Goal: Check status: Check status

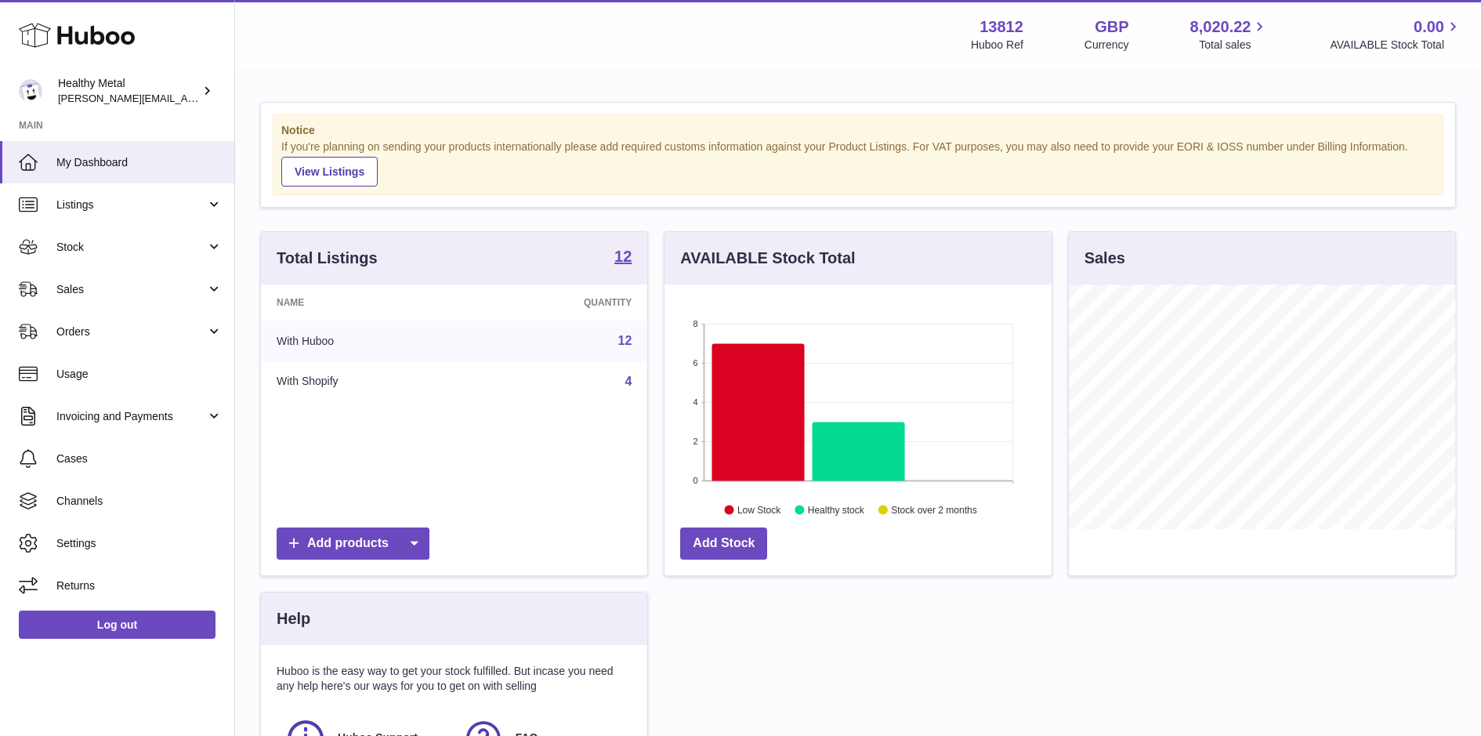
scroll to position [244, 386]
click at [133, 161] on span "My Dashboard" at bounding box center [139, 162] width 166 height 15
click at [167, 251] on span "Stock" at bounding box center [131, 247] width 150 height 15
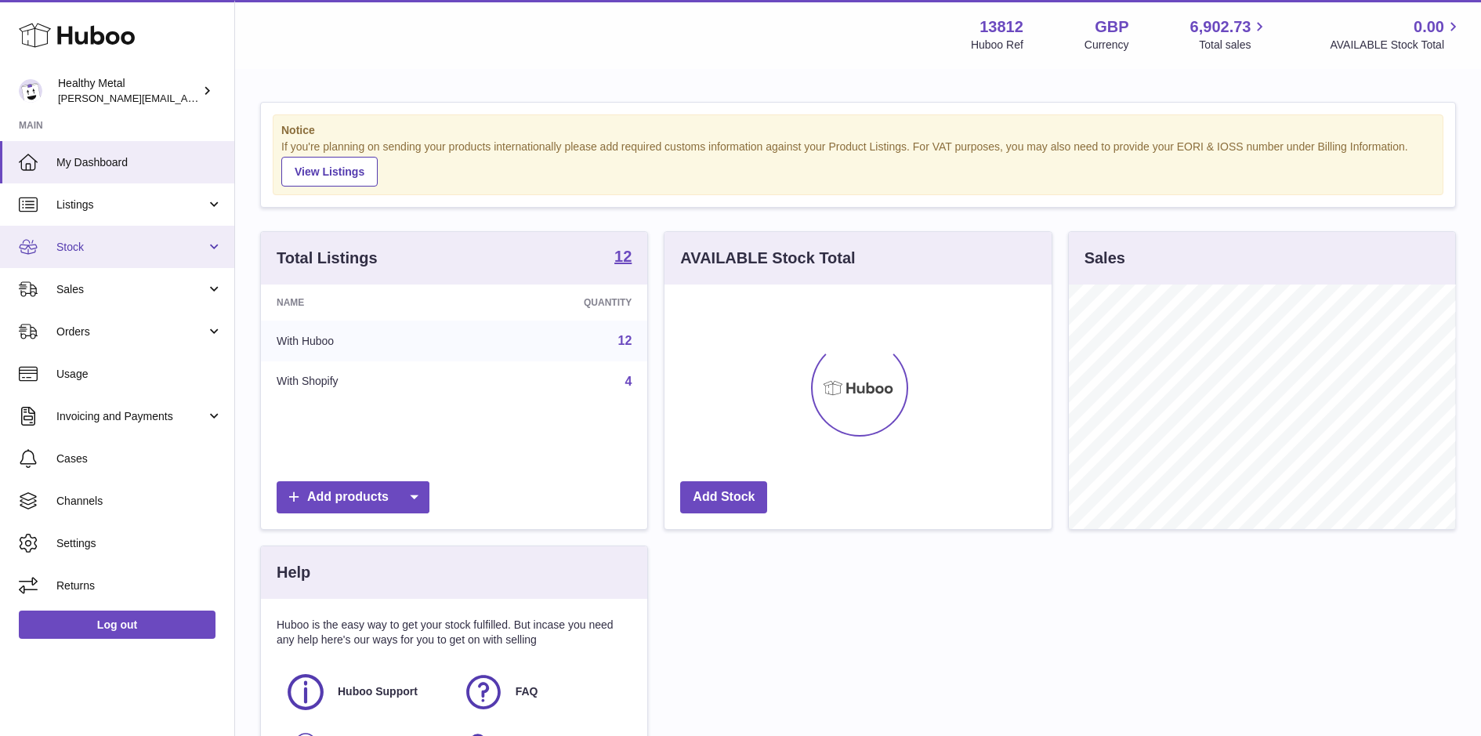
scroll to position [244, 386]
click at [129, 245] on span "Stock" at bounding box center [131, 247] width 150 height 15
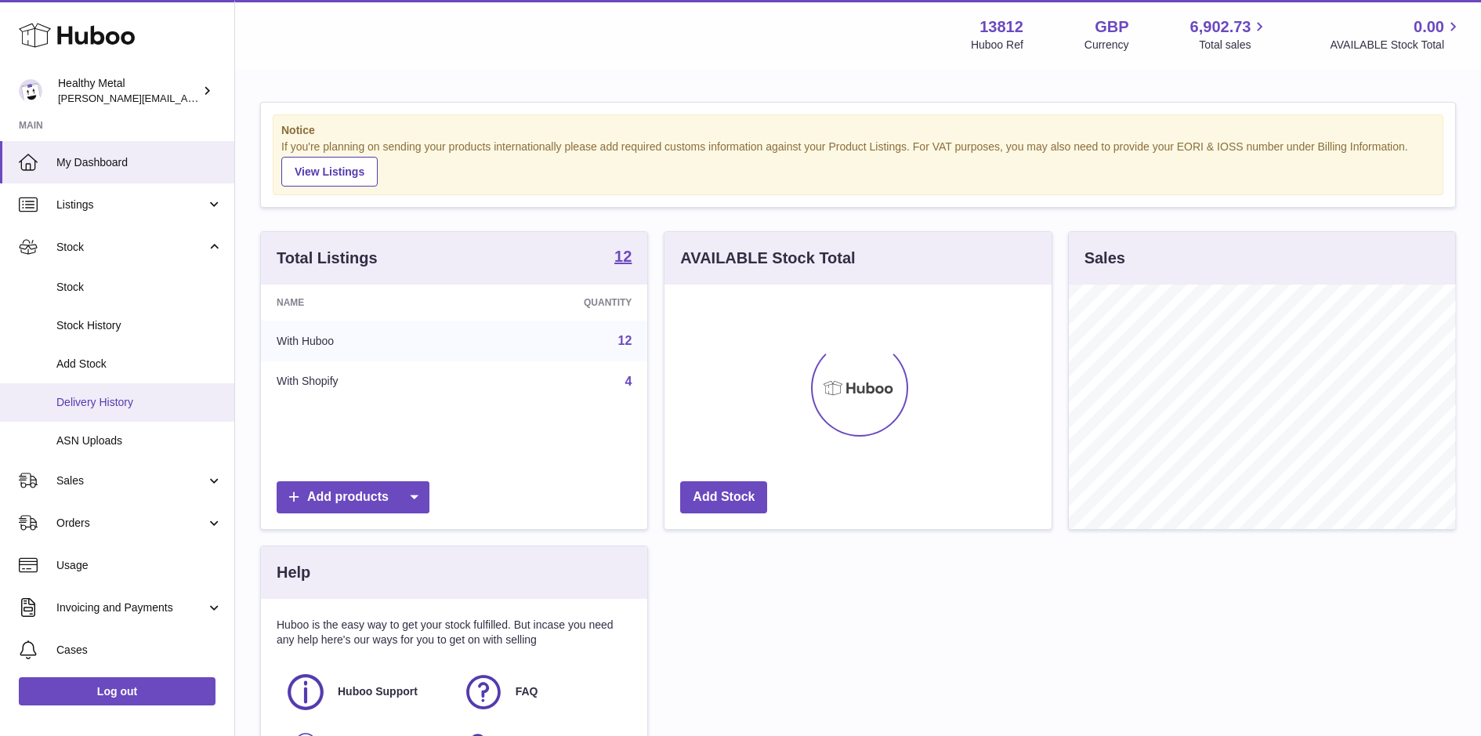
click at [112, 395] on span "Delivery History" at bounding box center [139, 402] width 166 height 15
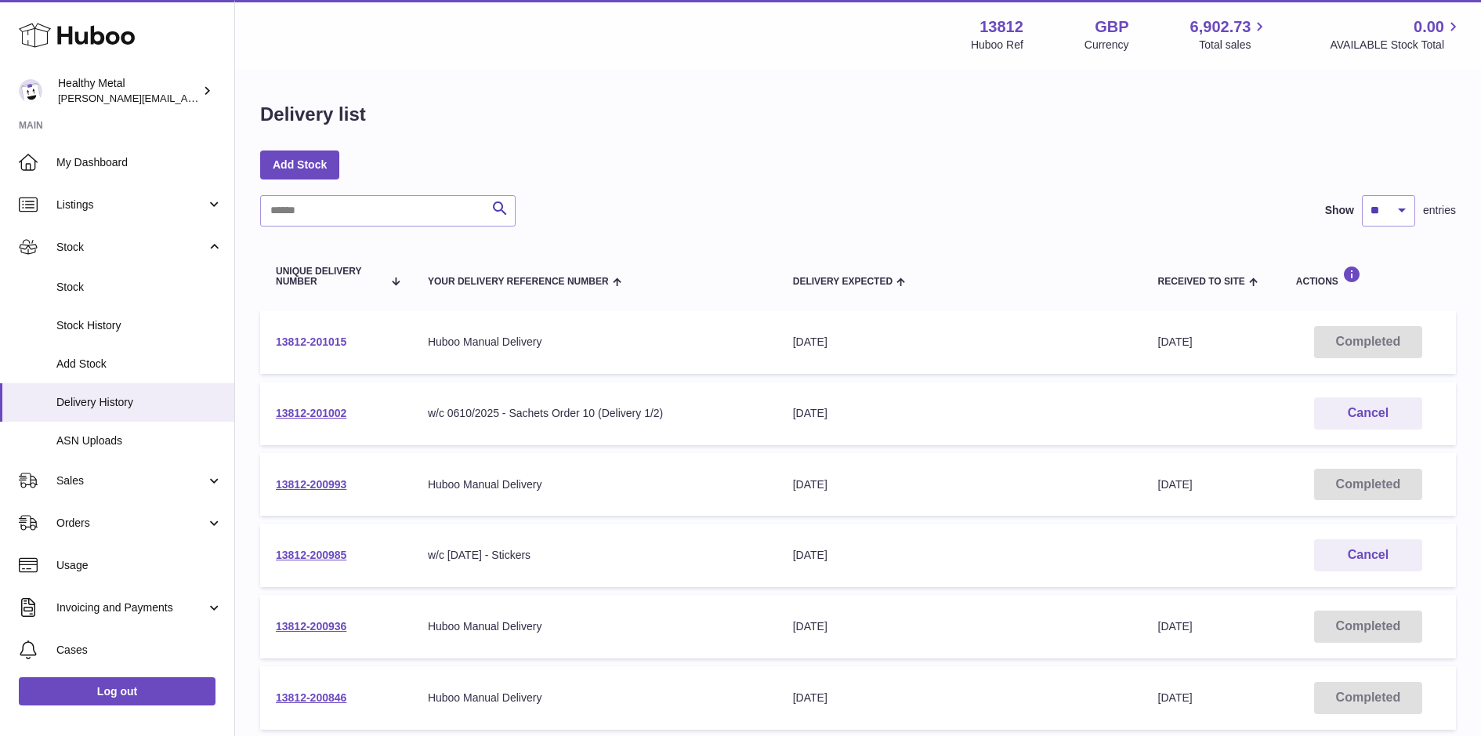
click at [316, 343] on link "13812-201015" at bounding box center [311, 341] width 71 height 13
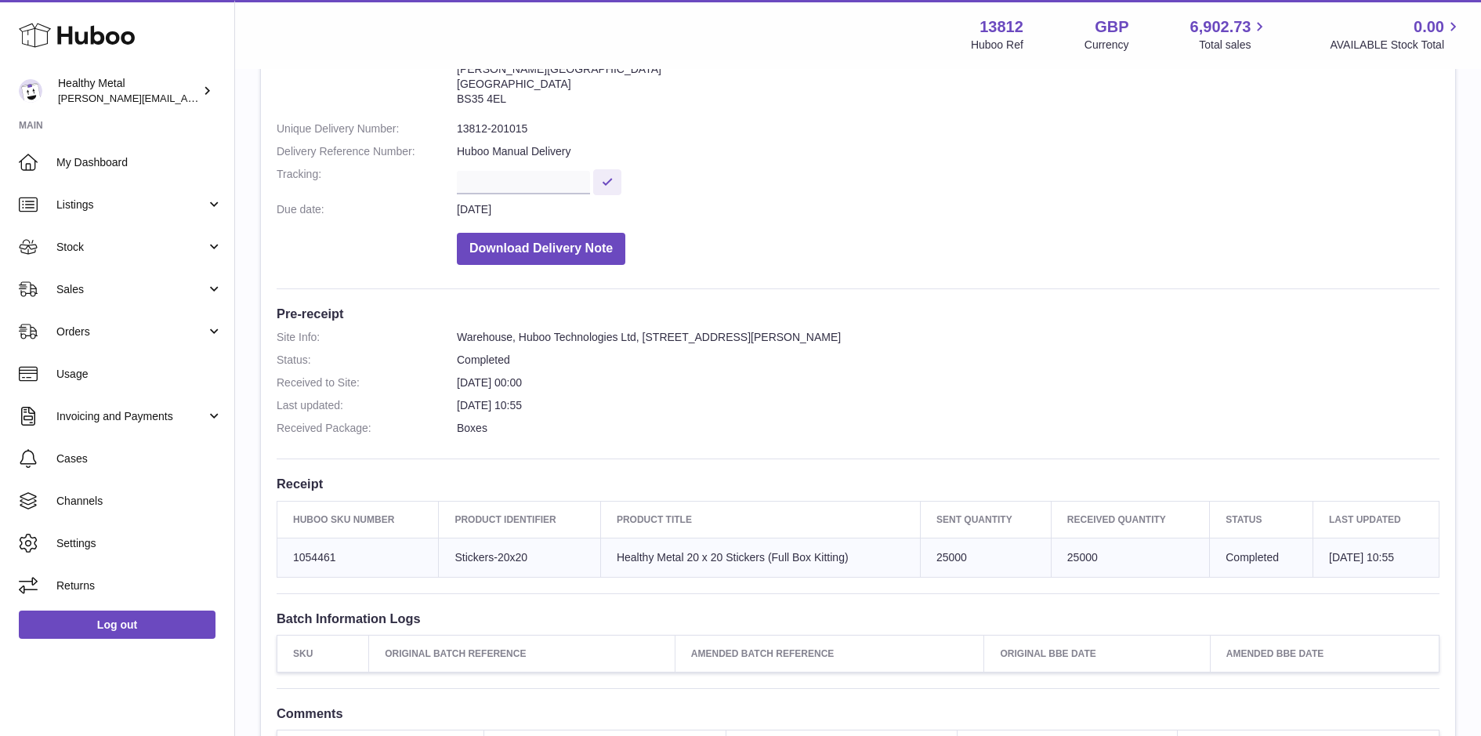
scroll to position [127, 0]
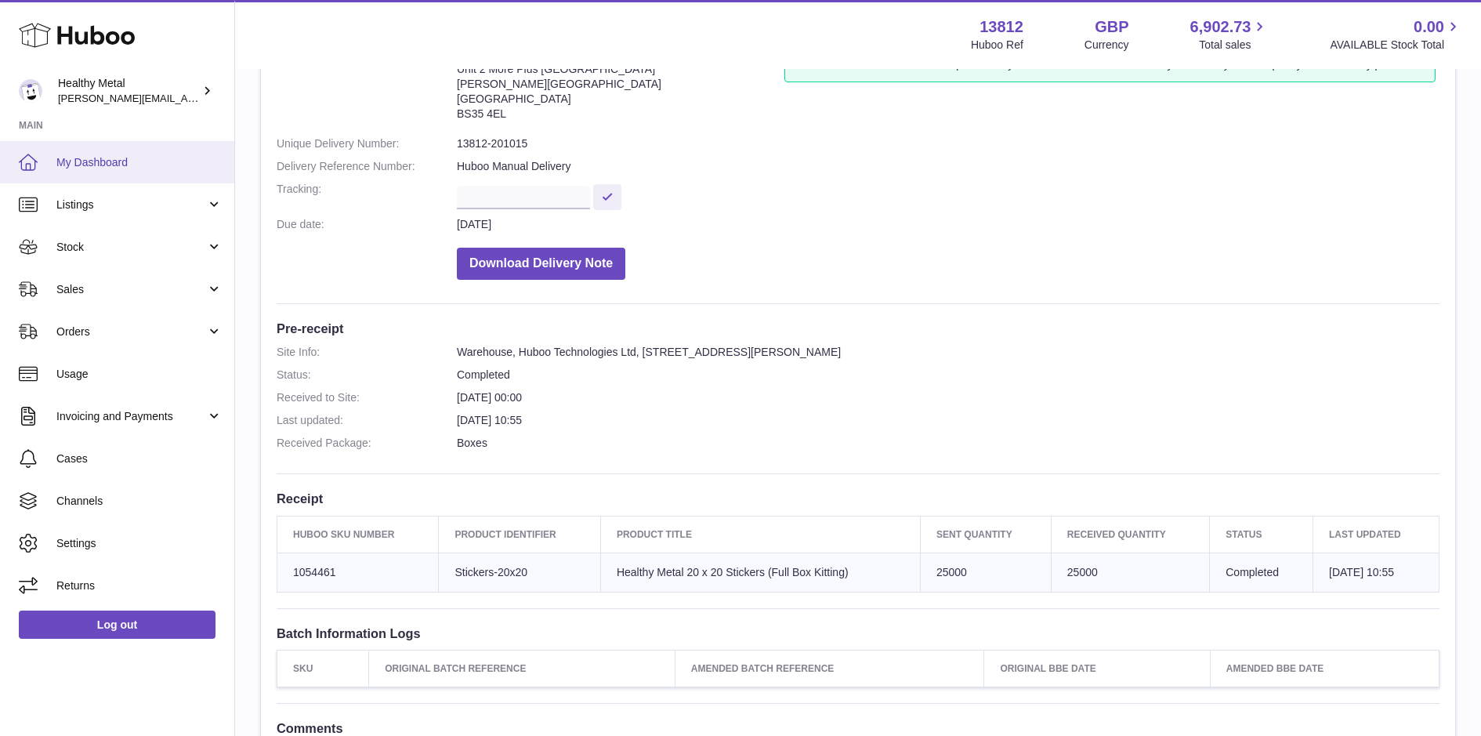
click at [137, 169] on span "My Dashboard" at bounding box center [139, 162] width 166 height 15
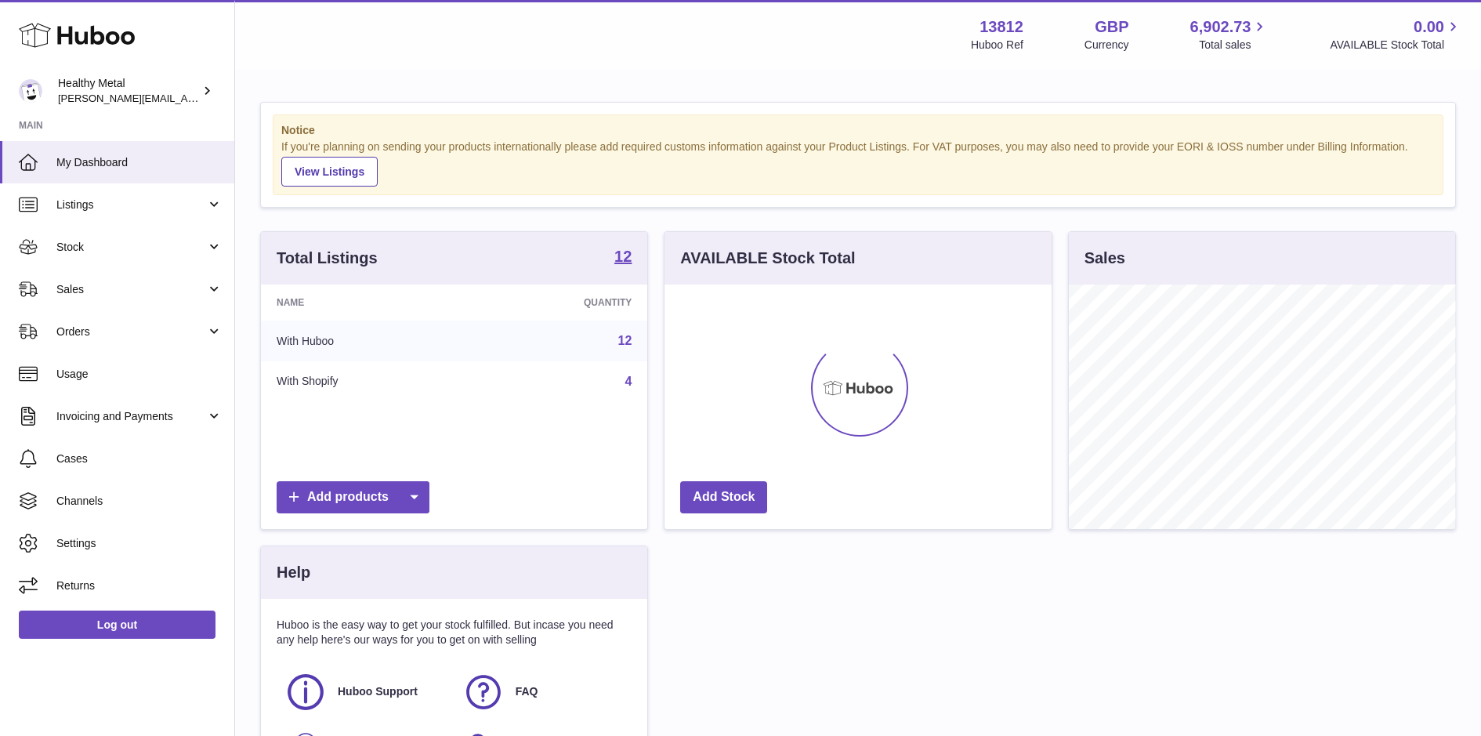
scroll to position [244, 386]
click at [140, 247] on span "Stock" at bounding box center [131, 247] width 150 height 15
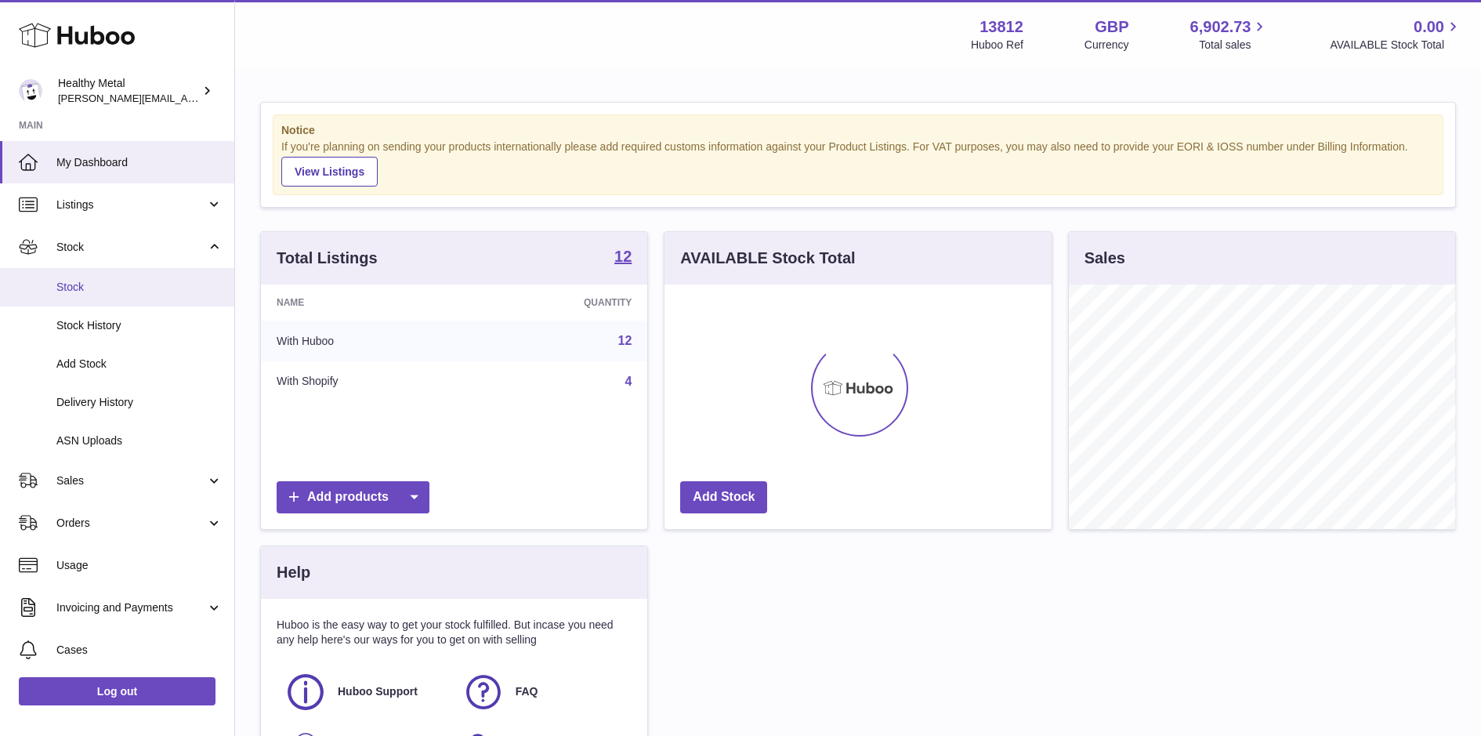
click at [118, 294] on span "Stock" at bounding box center [139, 287] width 166 height 15
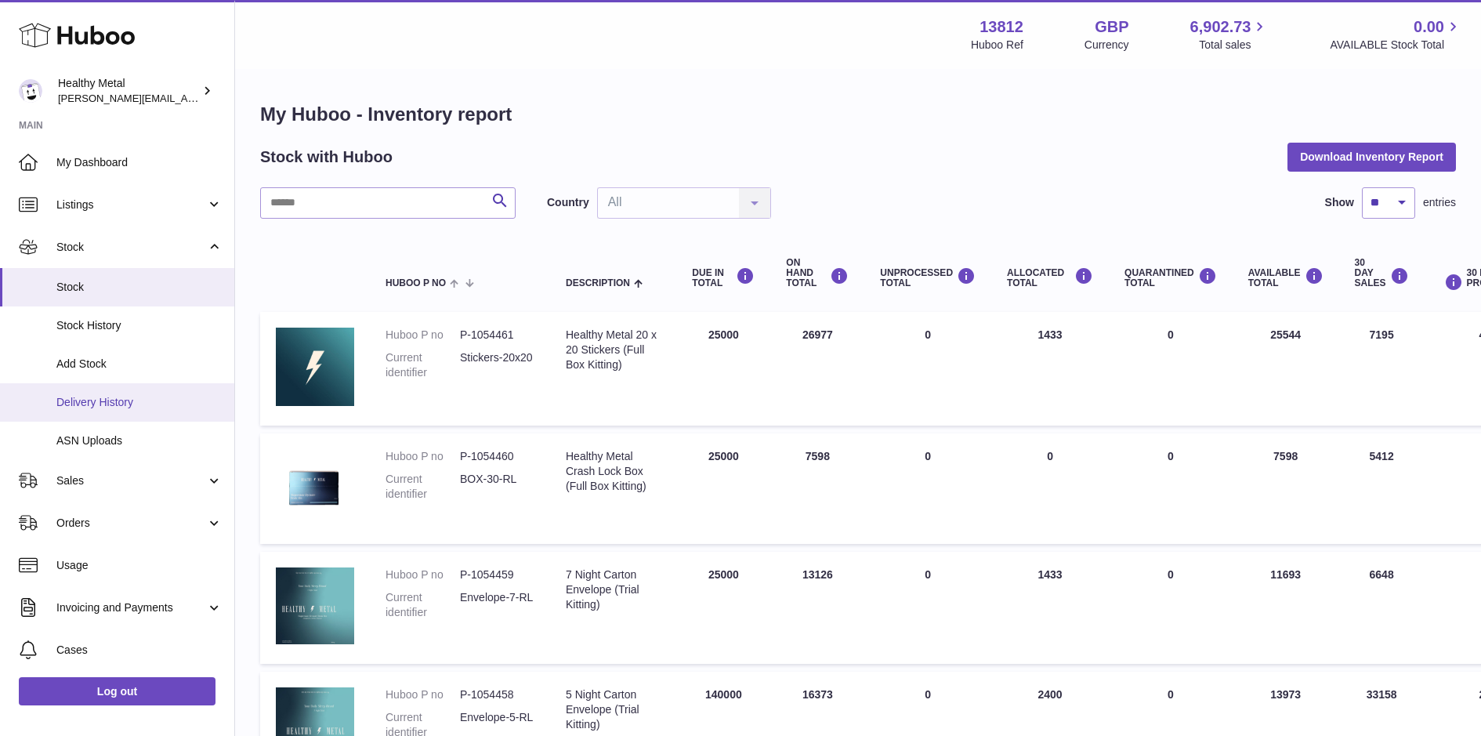
click at [121, 408] on span "Delivery History" at bounding box center [139, 402] width 166 height 15
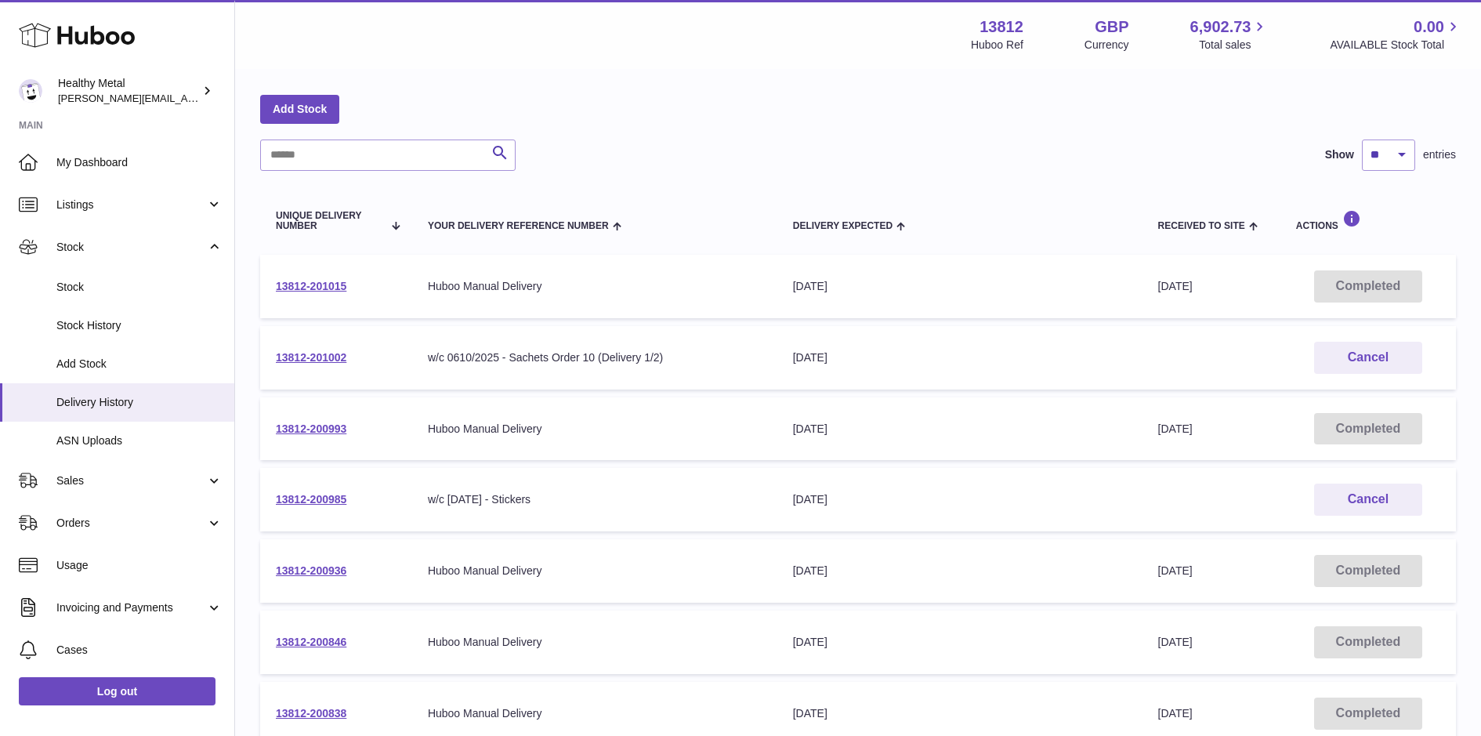
scroll to position [59, 0]
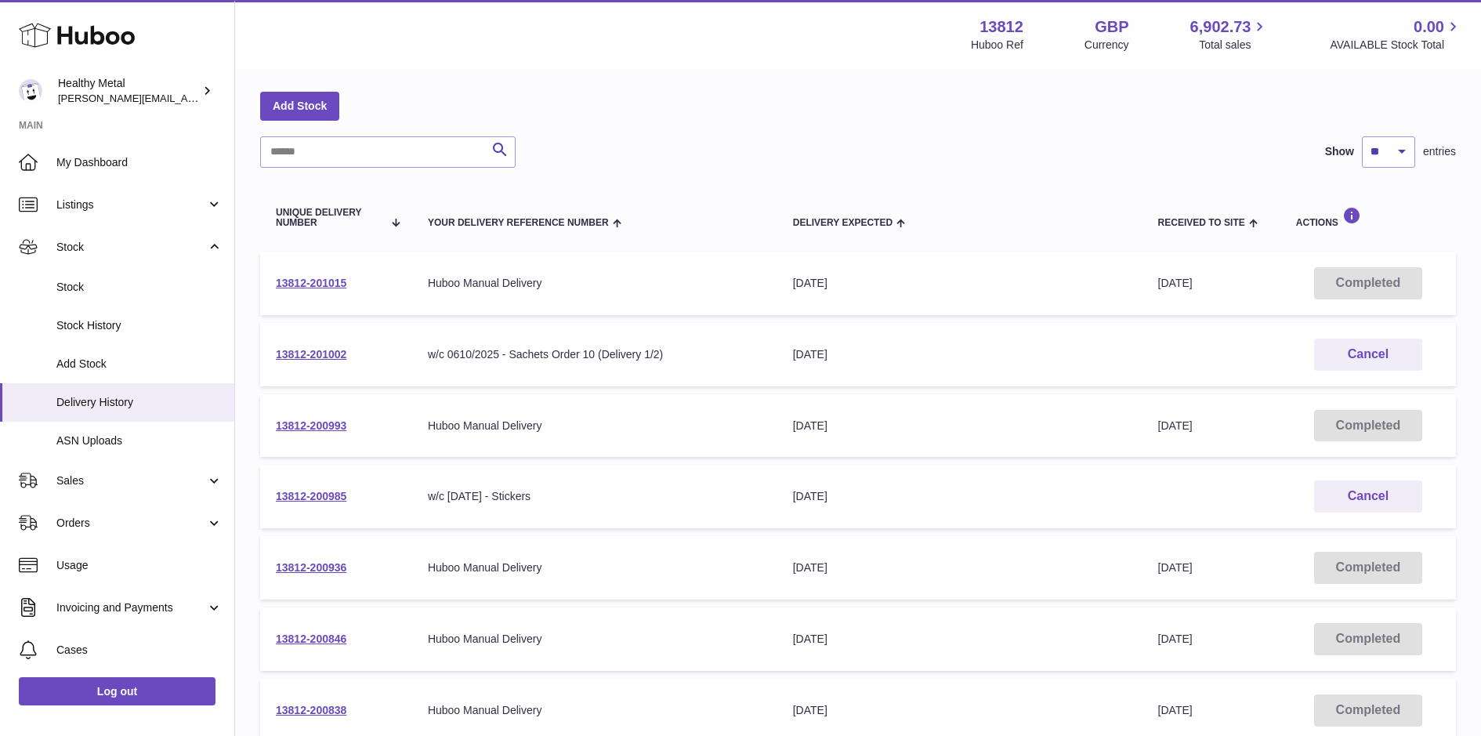
click at [317, 489] on td "13812-200985" at bounding box center [336, 496] width 152 height 63
click at [330, 495] on link "13812-200985" at bounding box center [311, 496] width 71 height 13
click at [123, 165] on span "My Dashboard" at bounding box center [139, 162] width 166 height 15
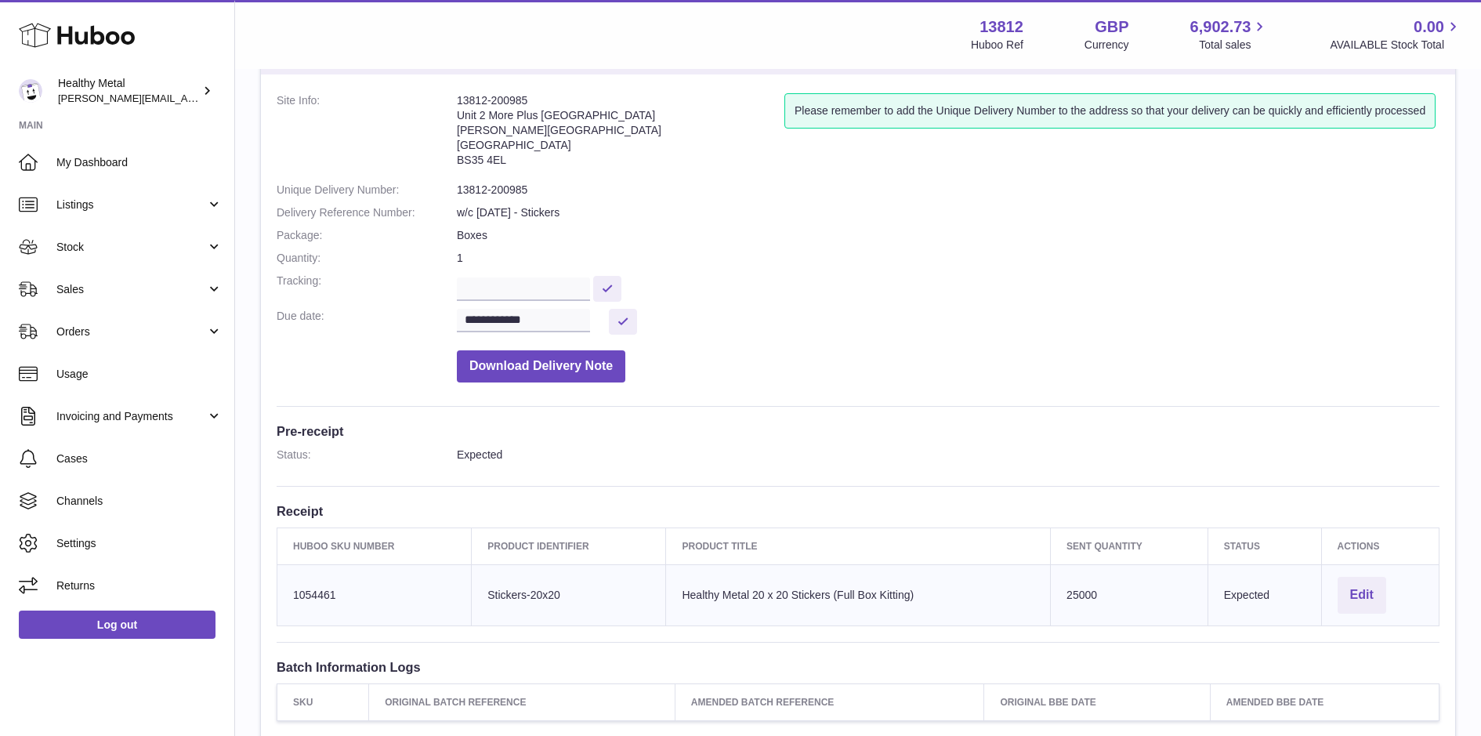
scroll to position [90, 0]
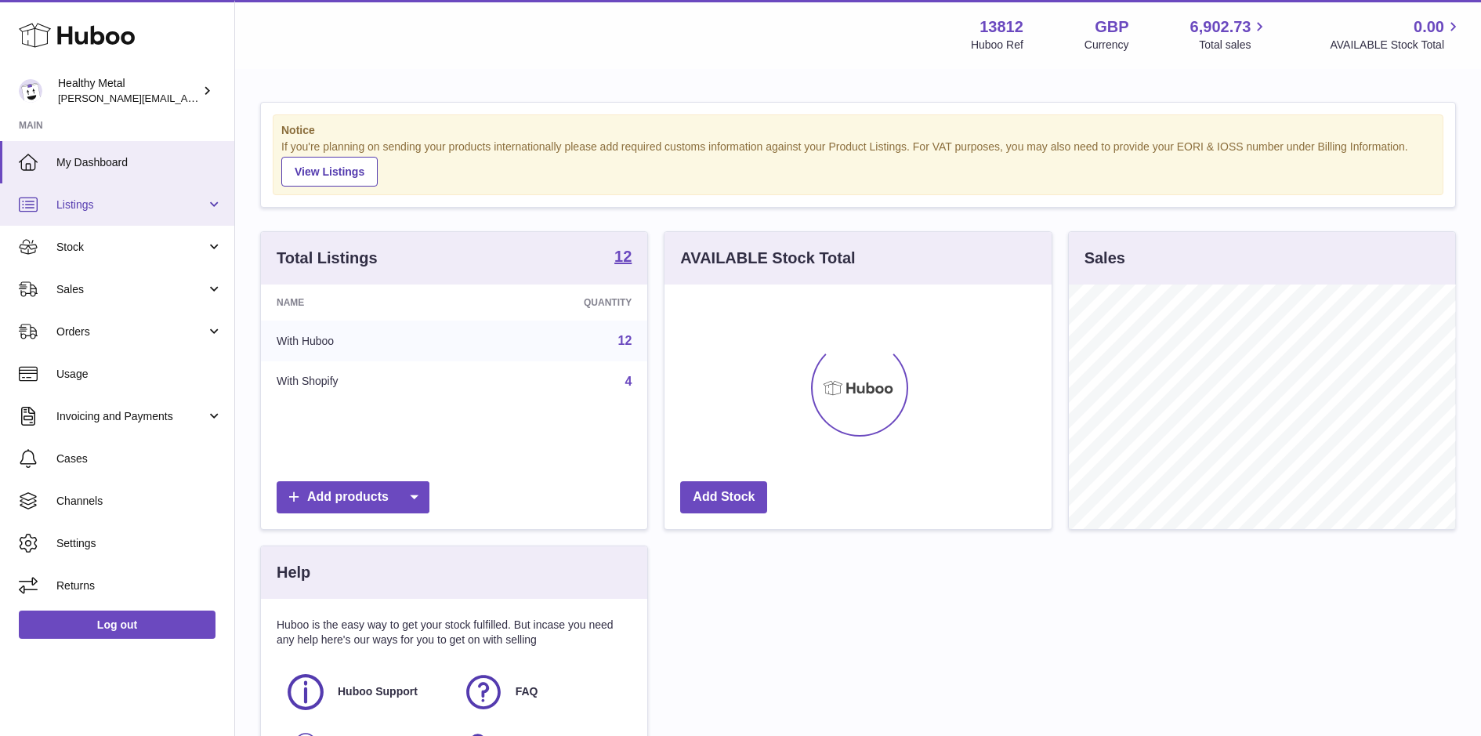
scroll to position [244, 386]
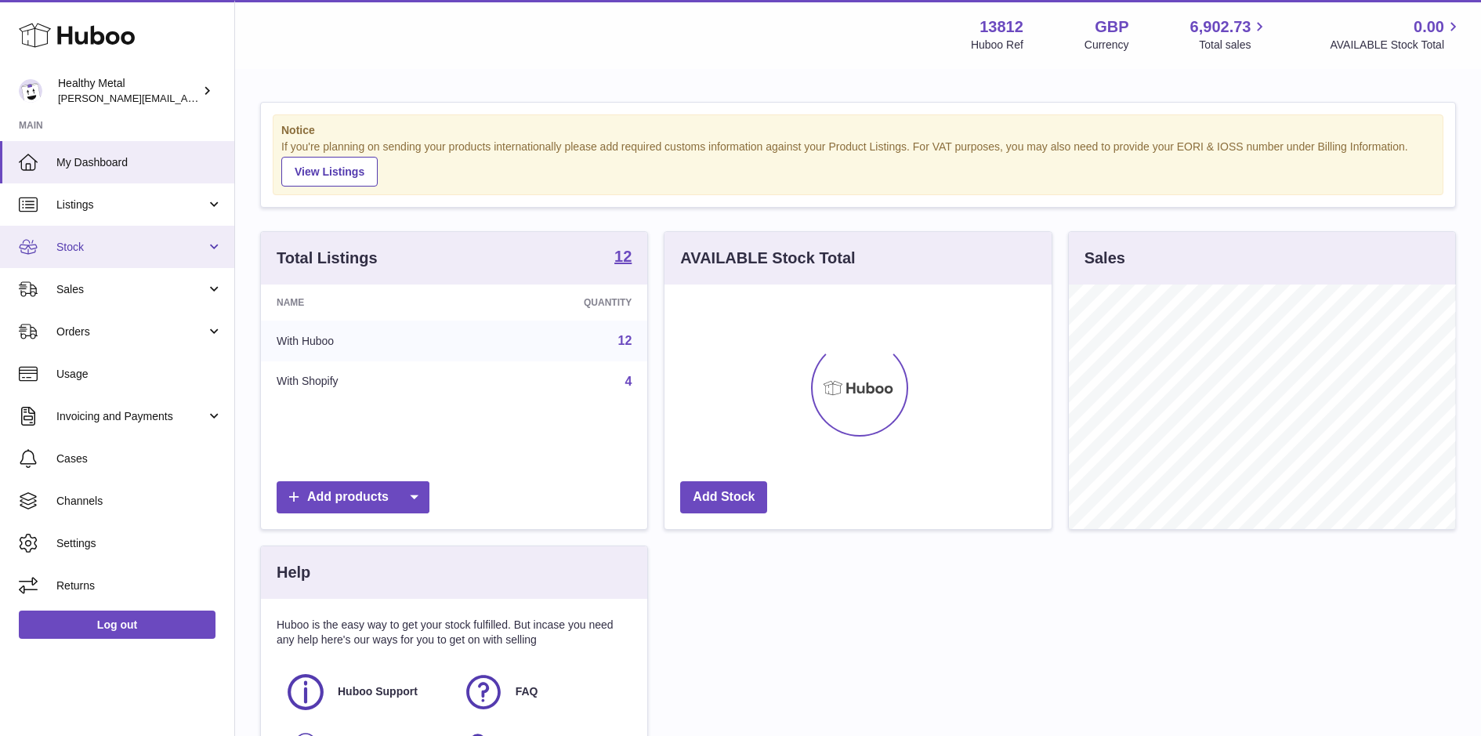
click at [89, 230] on link "Stock" at bounding box center [117, 247] width 234 height 42
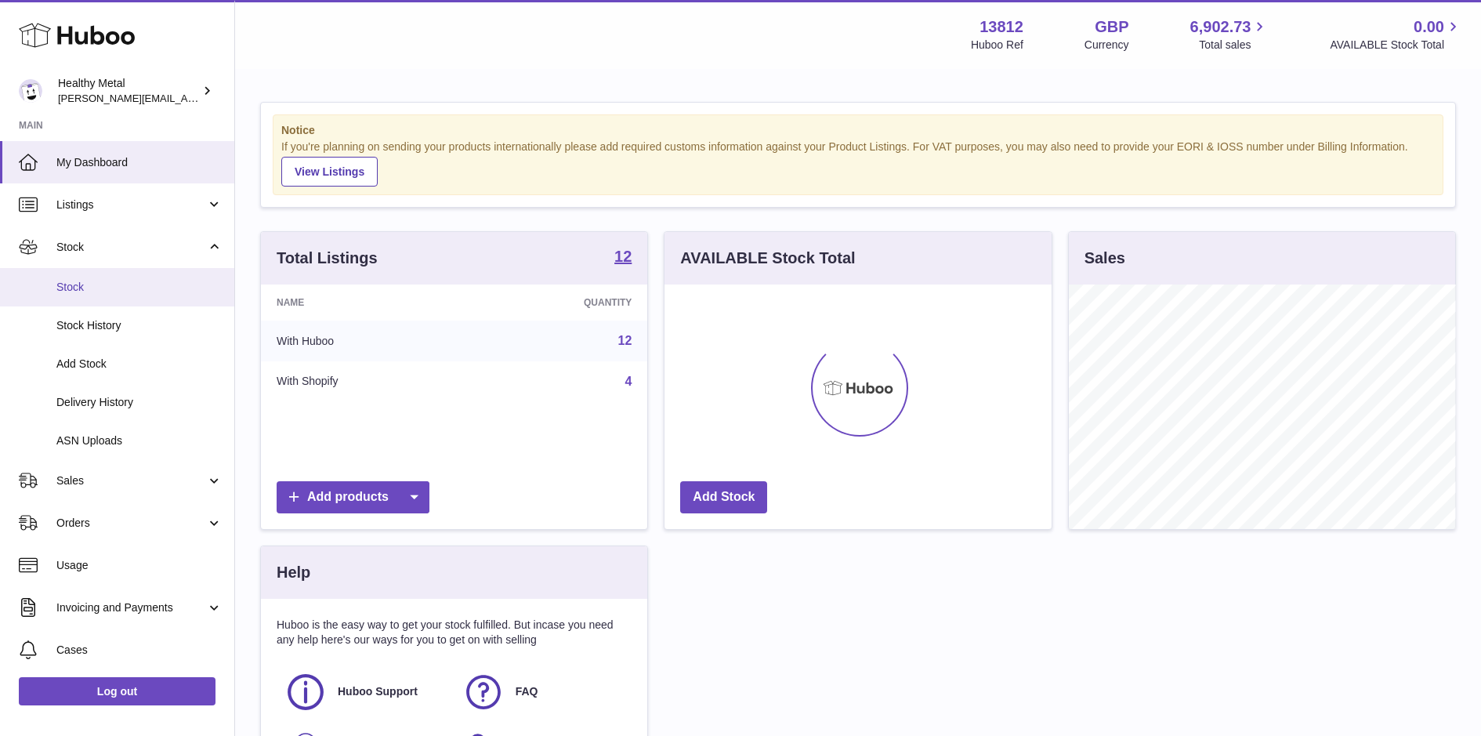
click at [95, 278] on link "Stock" at bounding box center [117, 287] width 234 height 38
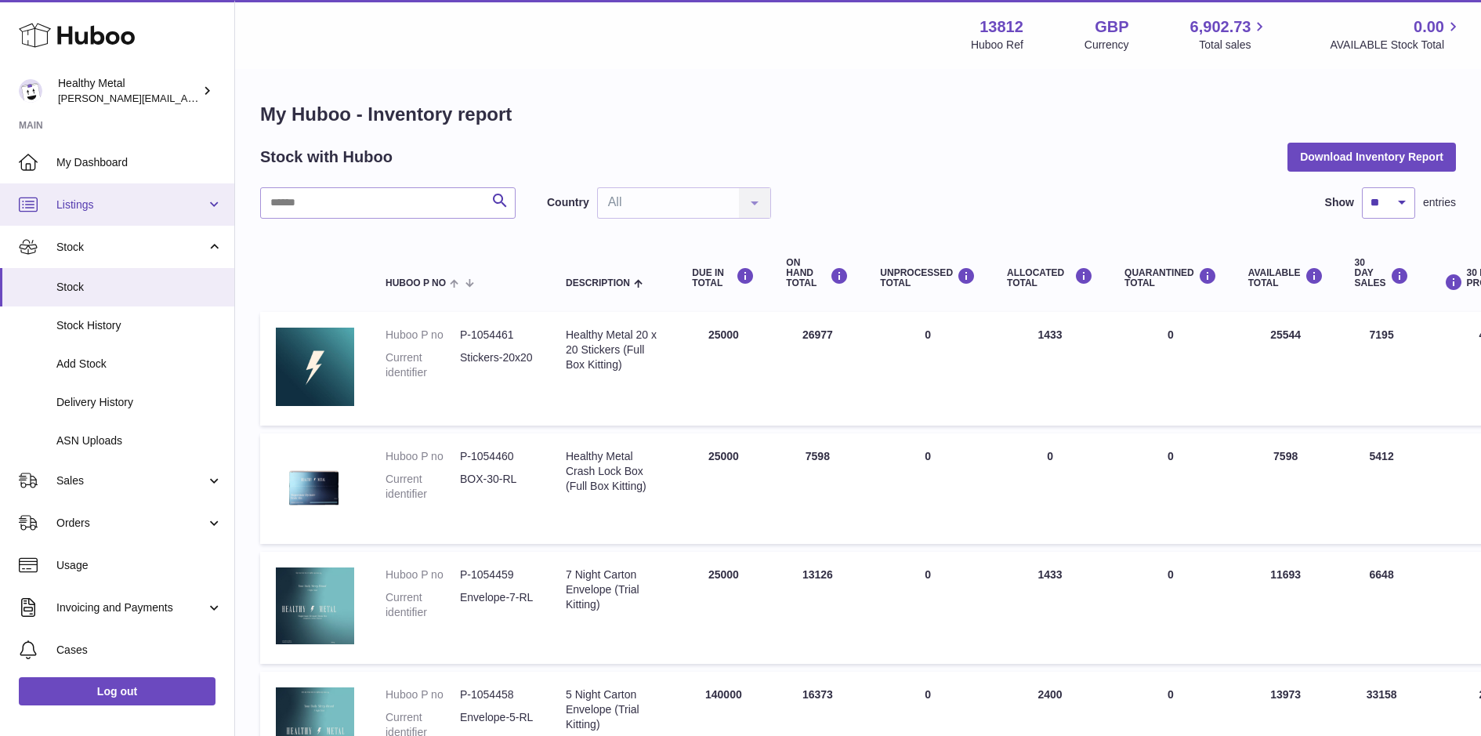
click at [125, 203] on span "Listings" at bounding box center [131, 205] width 150 height 15
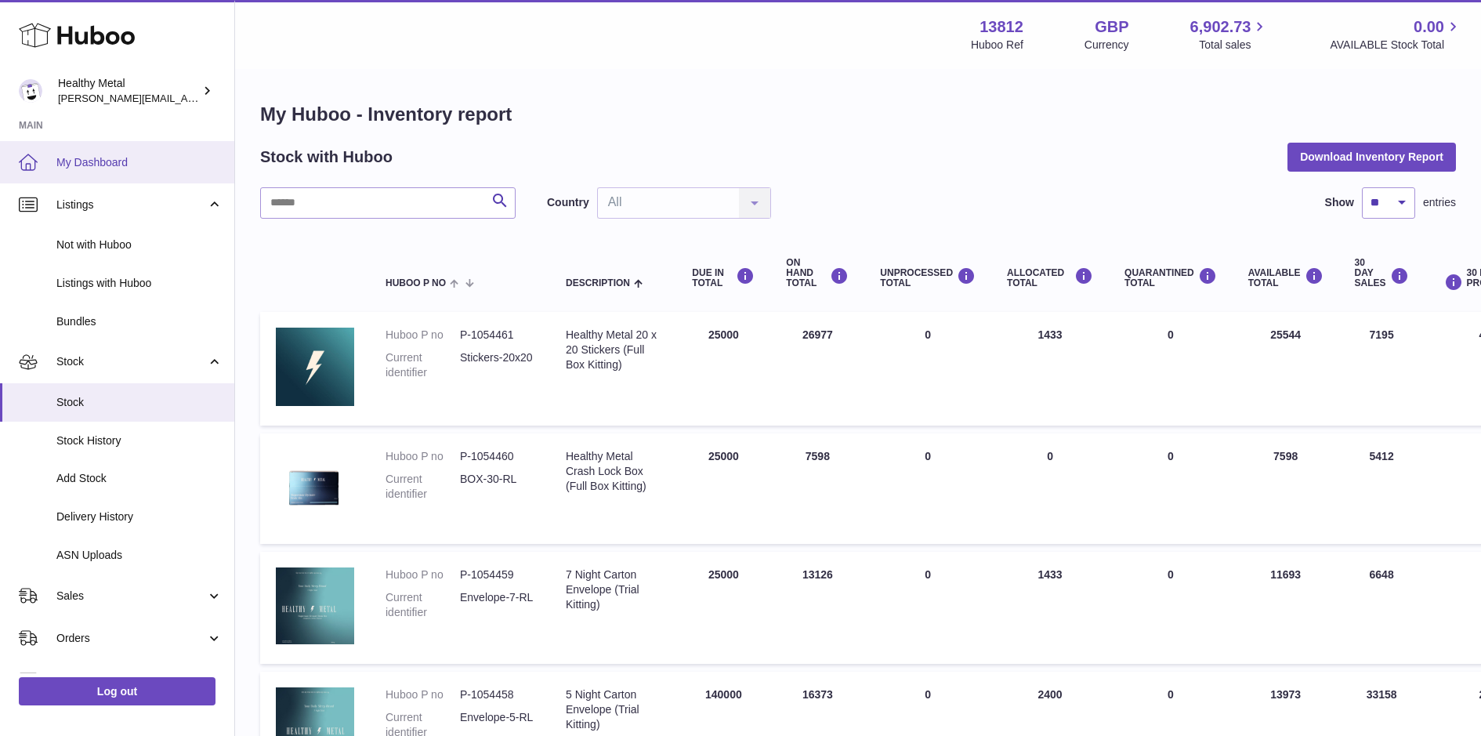
click at [64, 155] on span "My Dashboard" at bounding box center [139, 162] width 166 height 15
